Goal: Find specific page/section: Find specific page/section

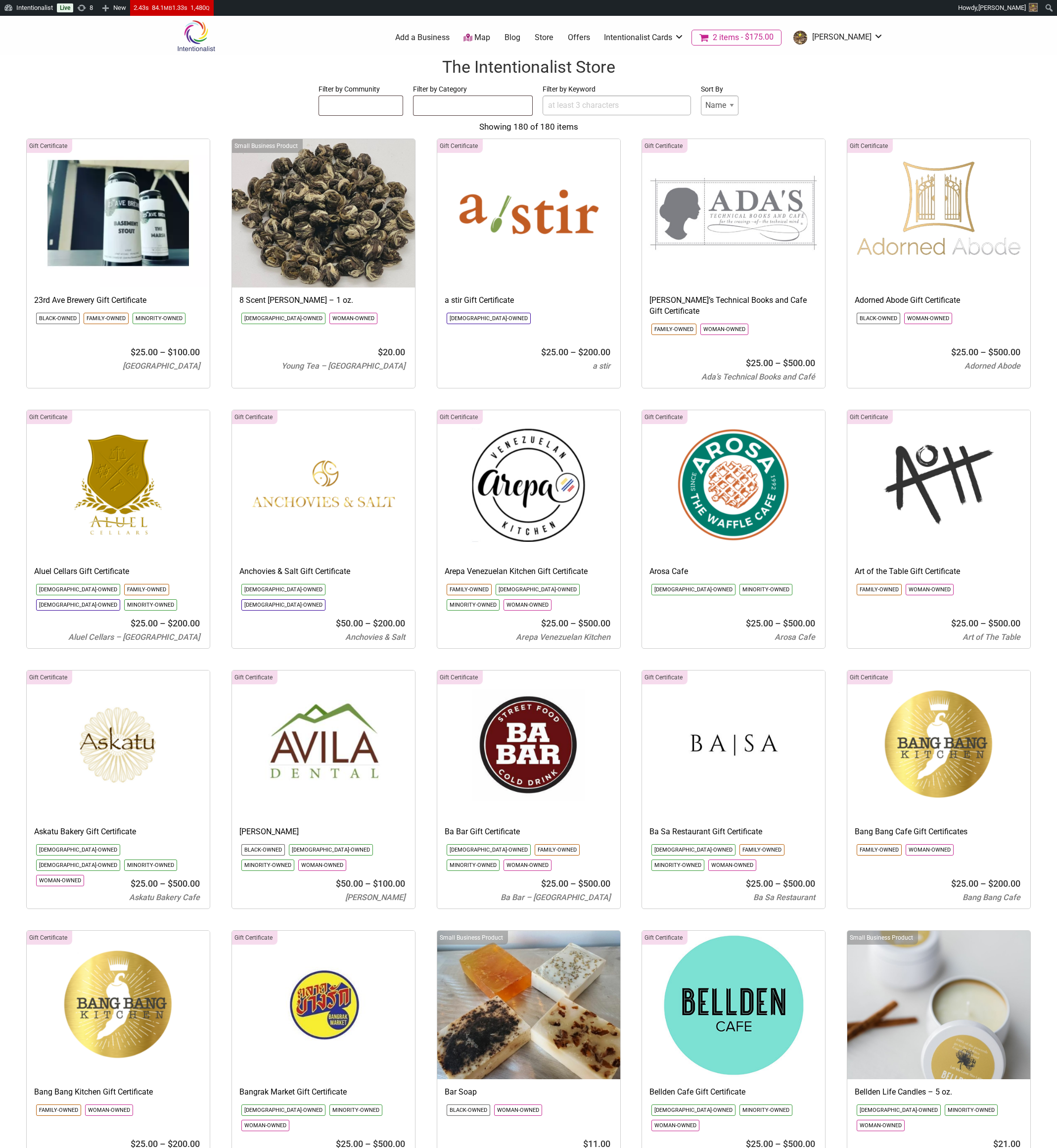
select select
click at [250, 109] on form "Filter by Community [DEMOGRAPHIC_DATA]-Owned Black-Owned Disability-Owned [DEMO…" at bounding box center [529, 99] width 1037 height 33
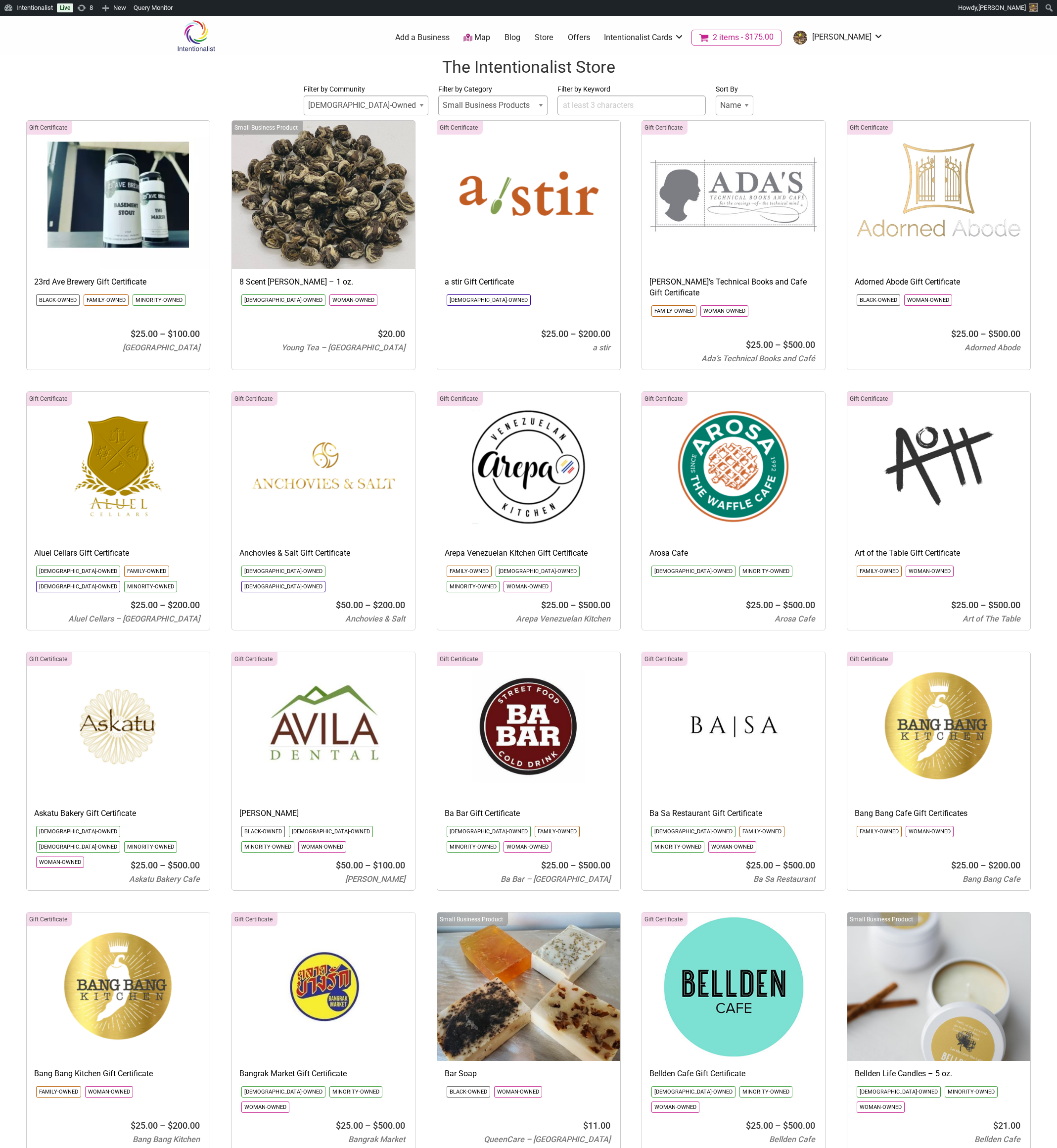
click at [586, 108] on input "Filter by Keyword" at bounding box center [631, 105] width 148 height 20
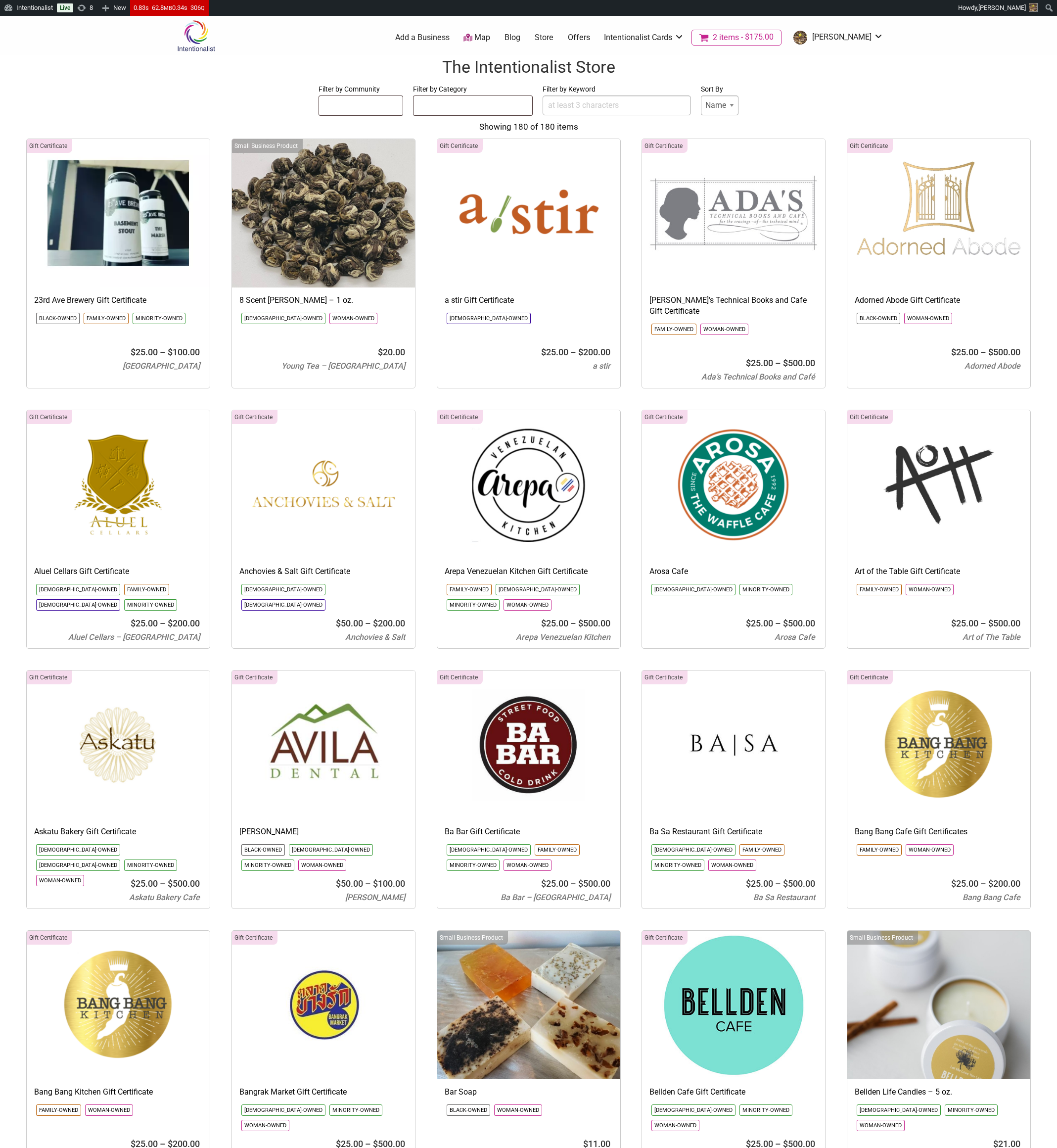
select select
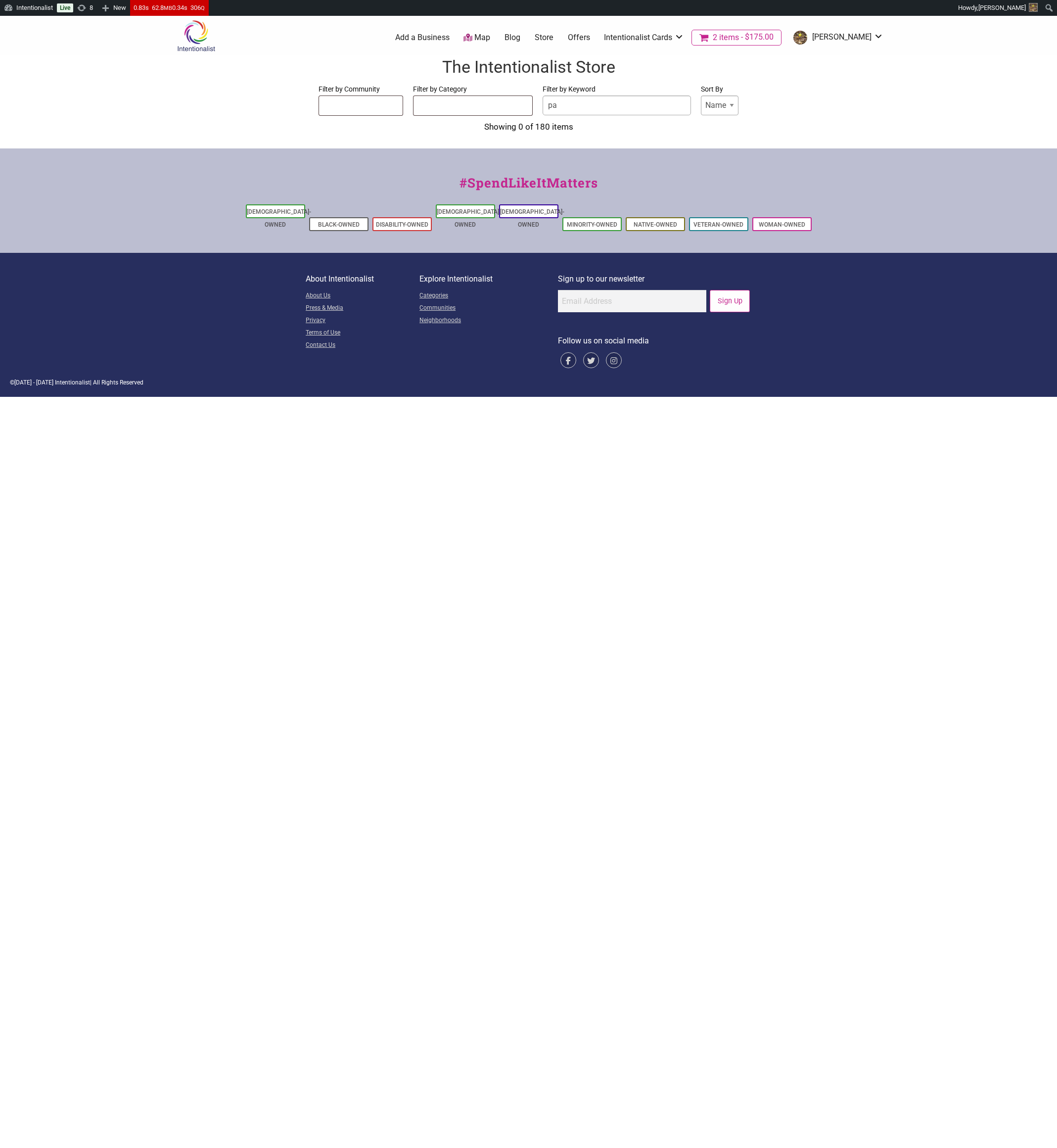
type input "p"
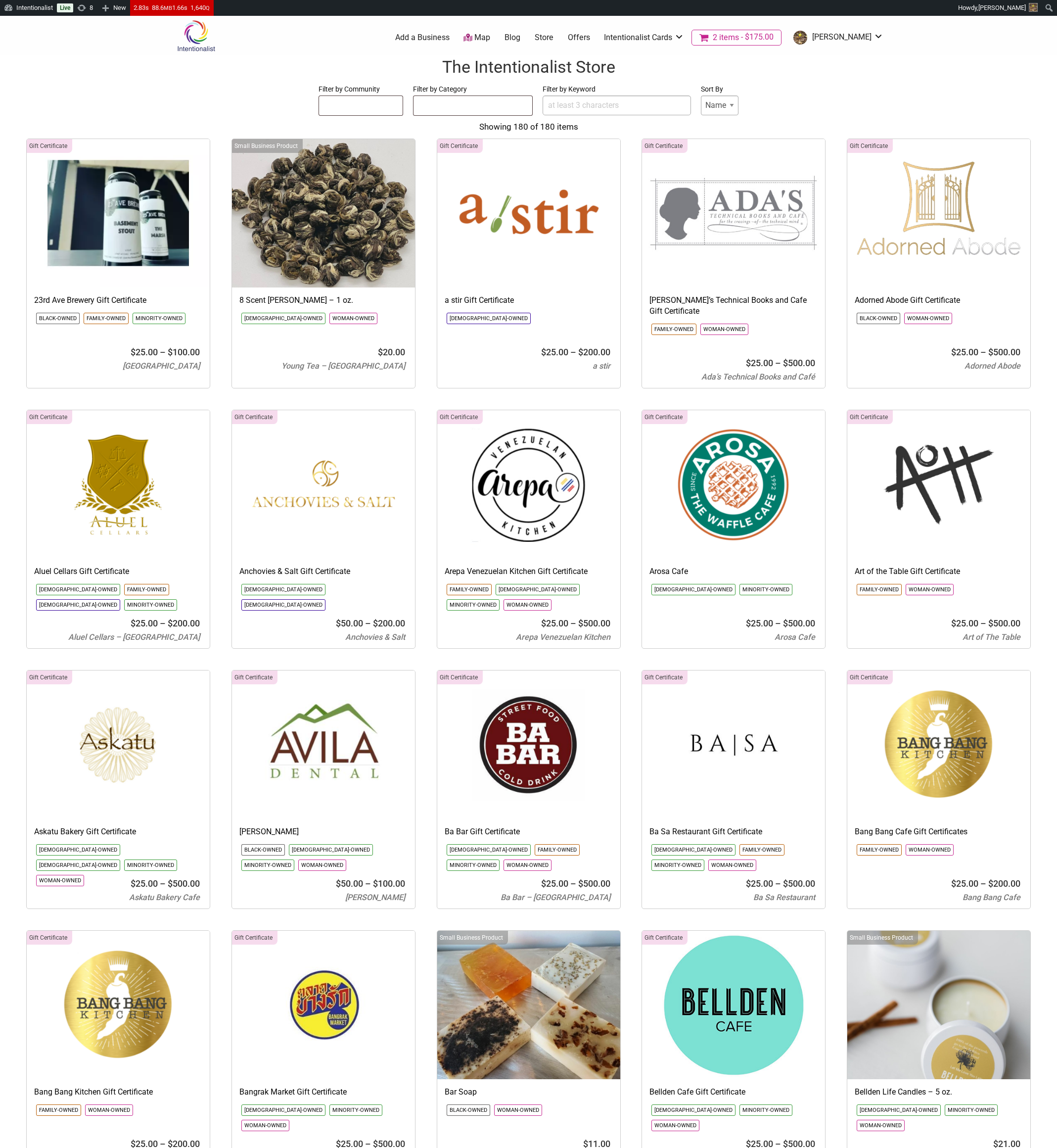
select select
click at [589, 103] on input "Filter by Keyword" at bounding box center [616, 105] width 148 height 20
type input "papa"
